Goal: Information Seeking & Learning: Learn about a topic

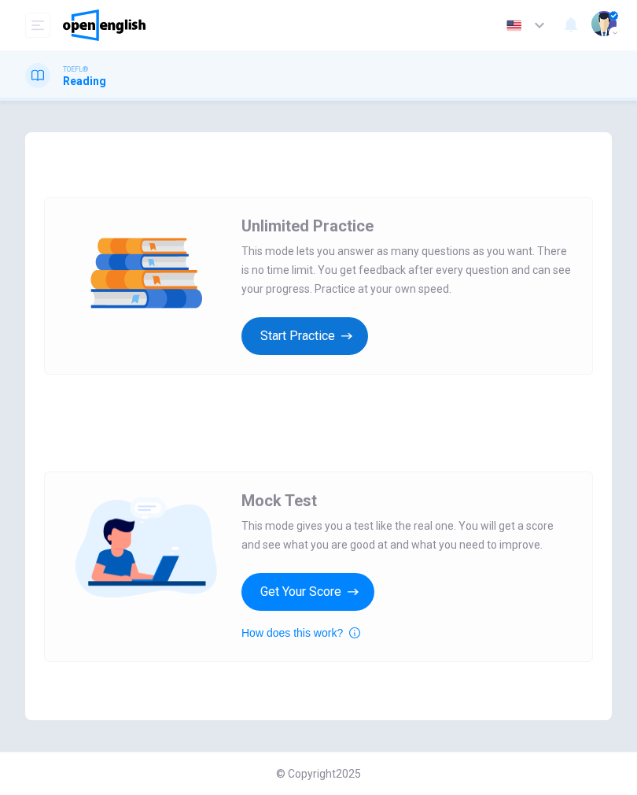
click at [264, 326] on button "Start Practice" at bounding box center [305, 336] width 127 height 38
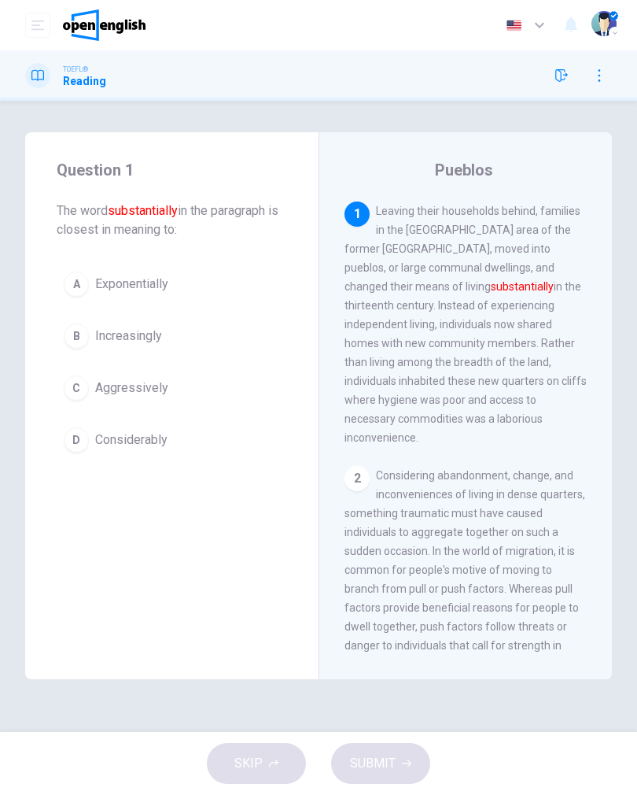
click at [78, 457] on button "D Considerably" at bounding box center [172, 439] width 231 height 39
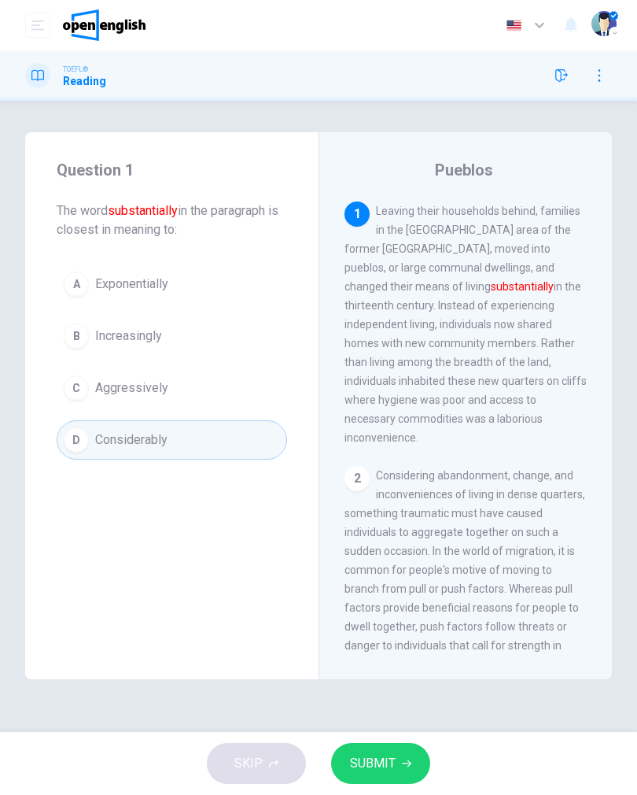
click at [85, 464] on div "Question 1 The word substantially in the paragraph is closest in meaning to: A …" at bounding box center [171, 308] width 293 height 352
click at [361, 762] on span "SUBMIT" at bounding box center [373, 763] width 46 height 22
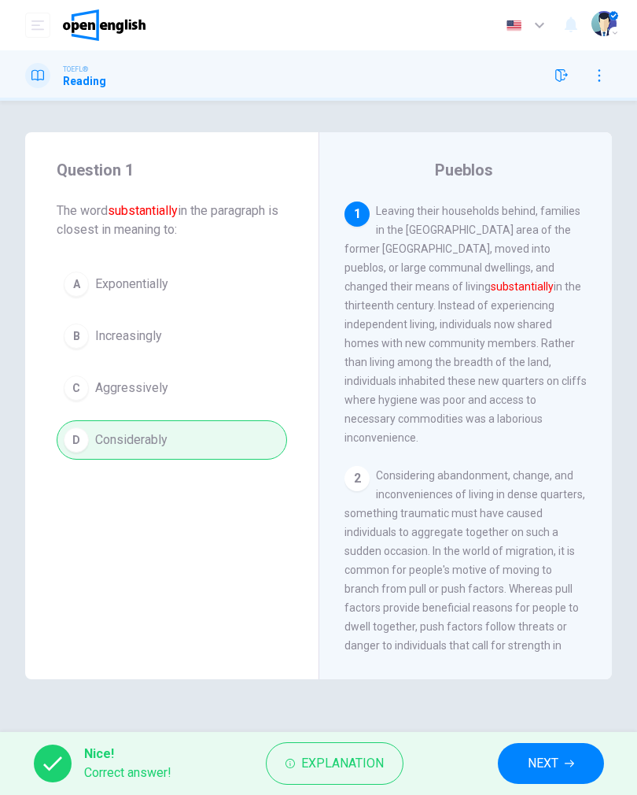
click at [544, 776] on button "NEXT" at bounding box center [551, 763] width 106 height 41
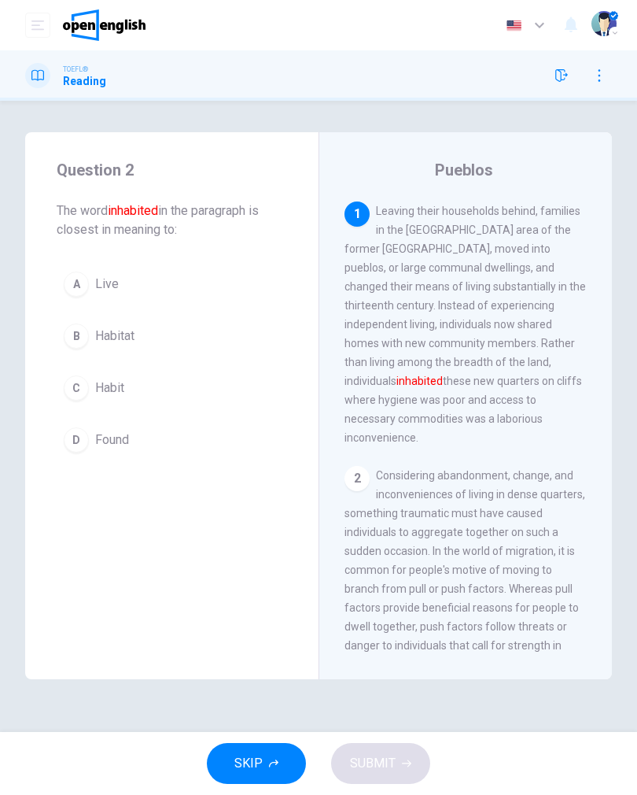
click at [51, 385] on div "Question 2 The word inhabited in the paragraph is closest in meaning to: A Live…" at bounding box center [171, 308] width 293 height 352
click at [74, 383] on div "C" at bounding box center [76, 387] width 25 height 25
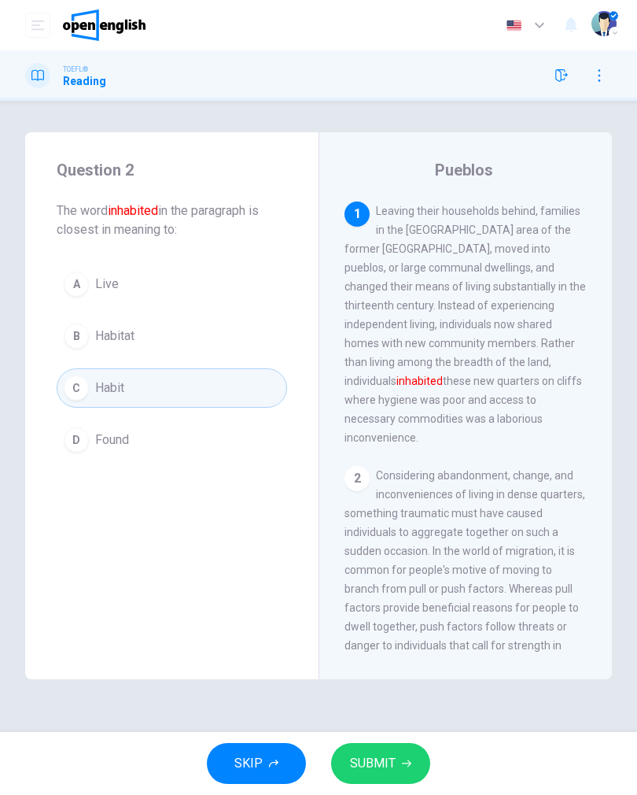
click at [61, 291] on button "A Live" at bounding box center [172, 283] width 231 height 39
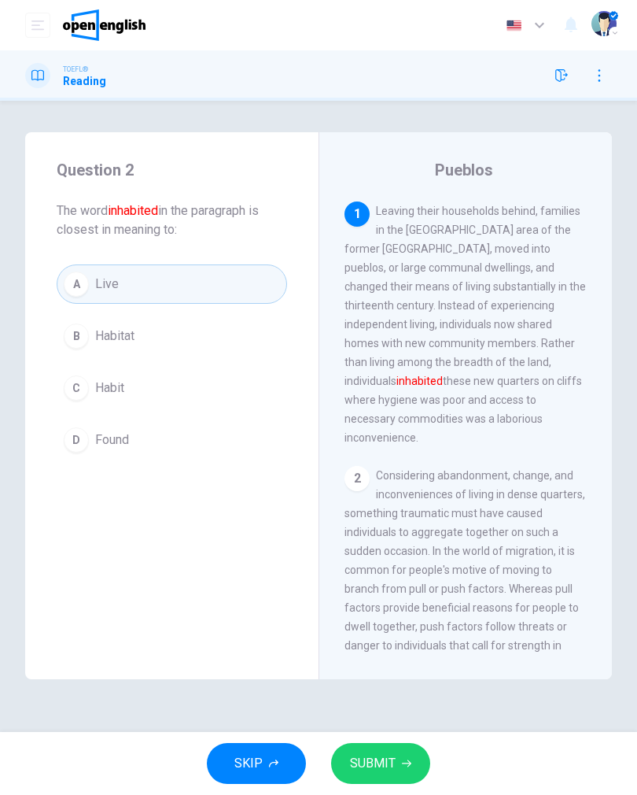
click at [358, 754] on span "SUBMIT" at bounding box center [373, 763] width 46 height 22
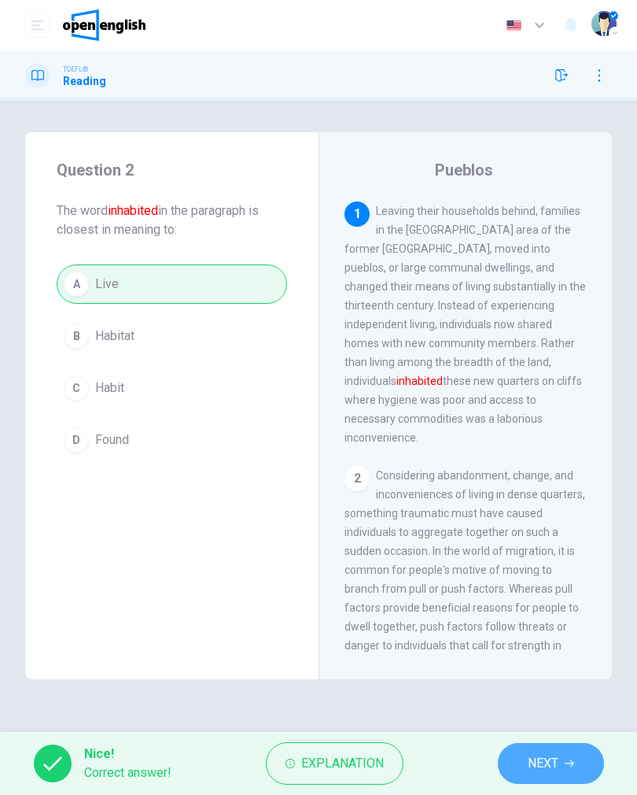
click at [540, 759] on span "NEXT" at bounding box center [543, 763] width 31 height 22
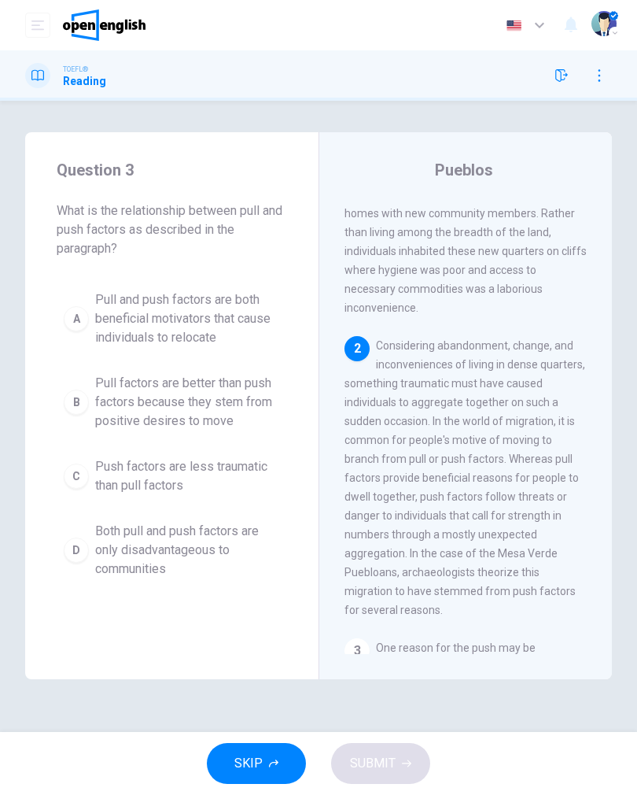
scroll to position [130, 0]
click at [73, 400] on div "B" at bounding box center [76, 401] width 25 height 25
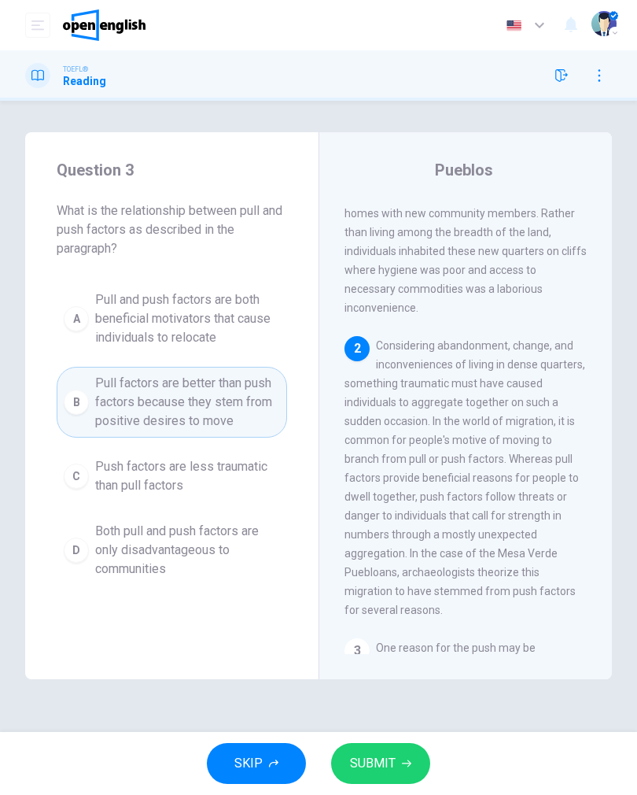
click at [367, 756] on span "SUBMIT" at bounding box center [373, 763] width 46 height 22
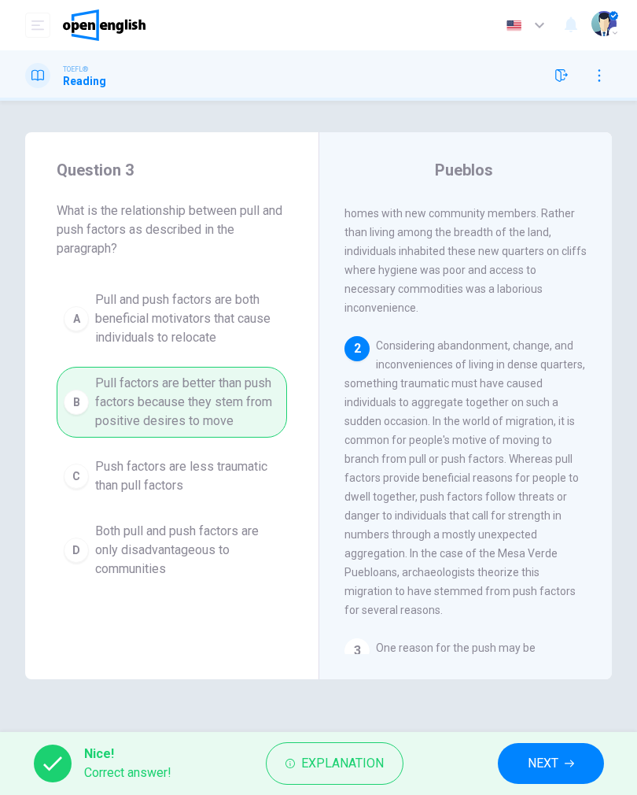
click at [530, 758] on span "NEXT" at bounding box center [543, 763] width 31 height 22
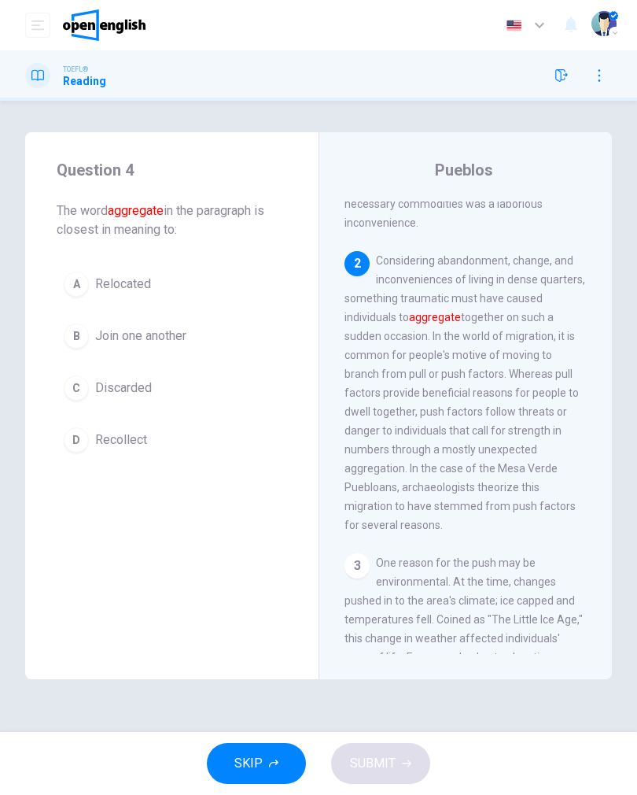
scroll to position [0, 0]
click at [68, 285] on div "A" at bounding box center [76, 283] width 25 height 25
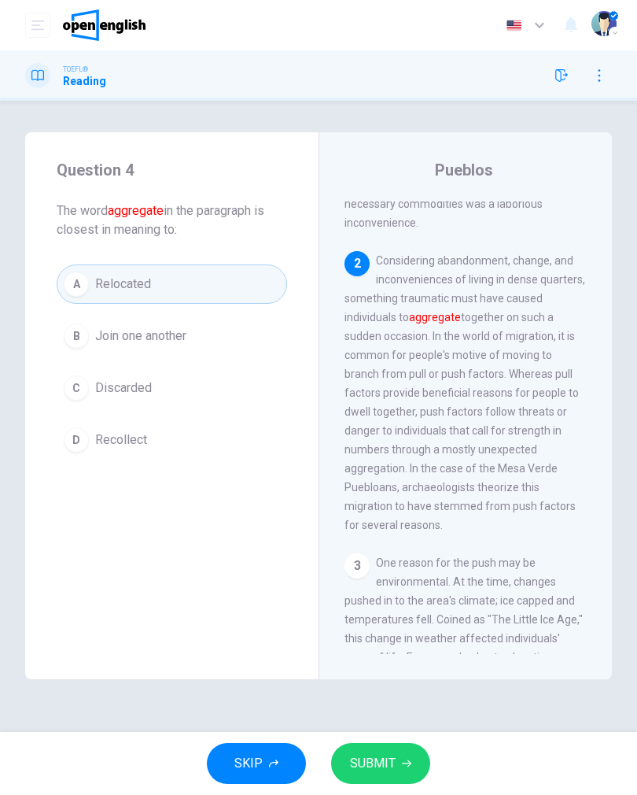
click at [359, 779] on button "SUBMIT" at bounding box center [380, 763] width 99 height 41
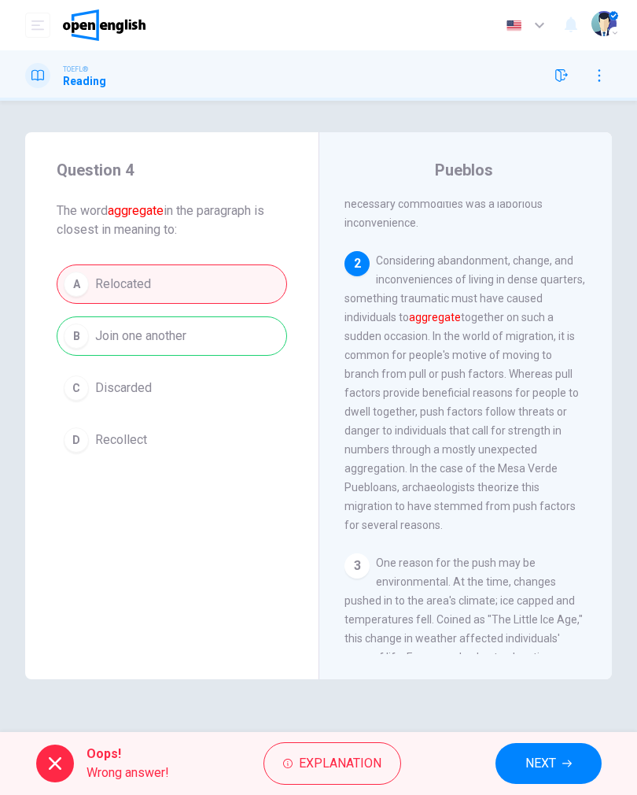
click at [90, 344] on div "A Relocated B Join one another C Discarded D Recollect" at bounding box center [172, 361] width 231 height 195
click at [304, 770] on span "Explanation" at bounding box center [340, 763] width 83 height 22
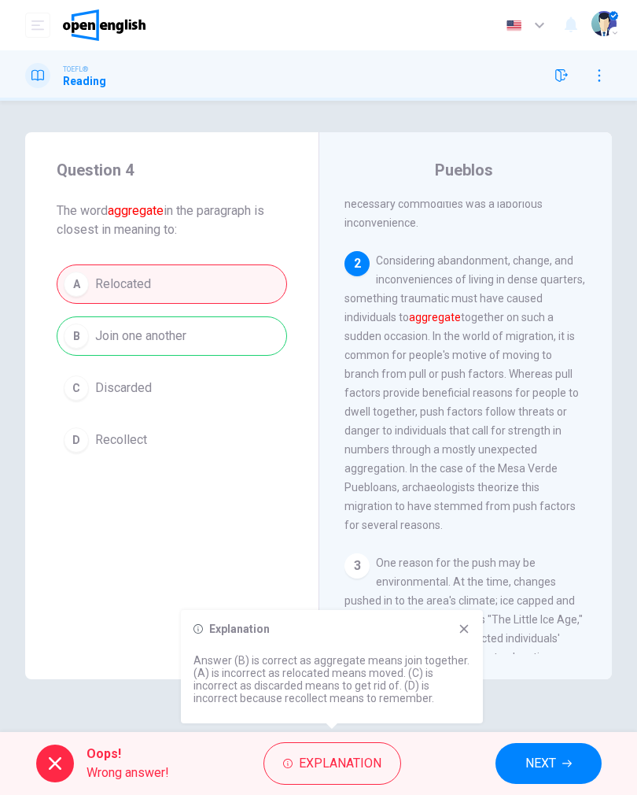
click at [546, 757] on span "NEXT" at bounding box center [541, 763] width 31 height 22
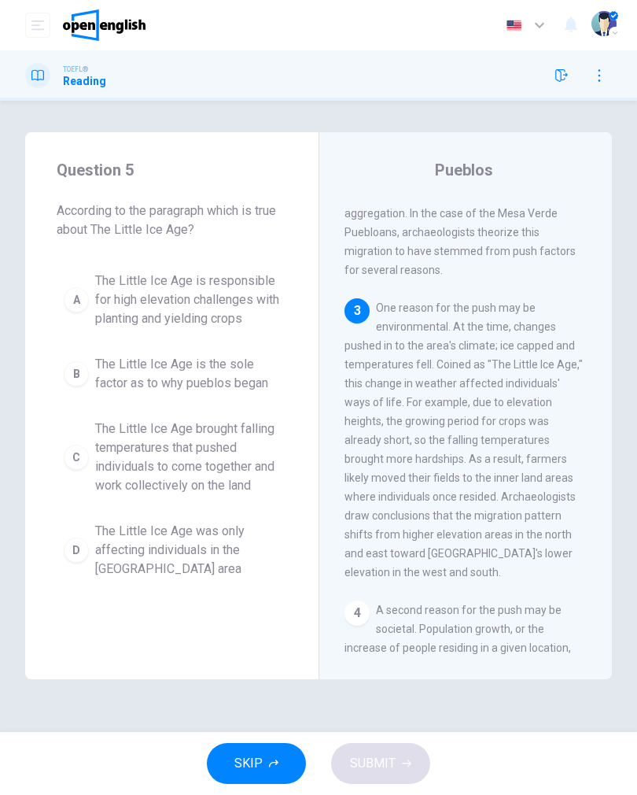
scroll to position [498, 0]
